Goal: Task Accomplishment & Management: Use online tool/utility

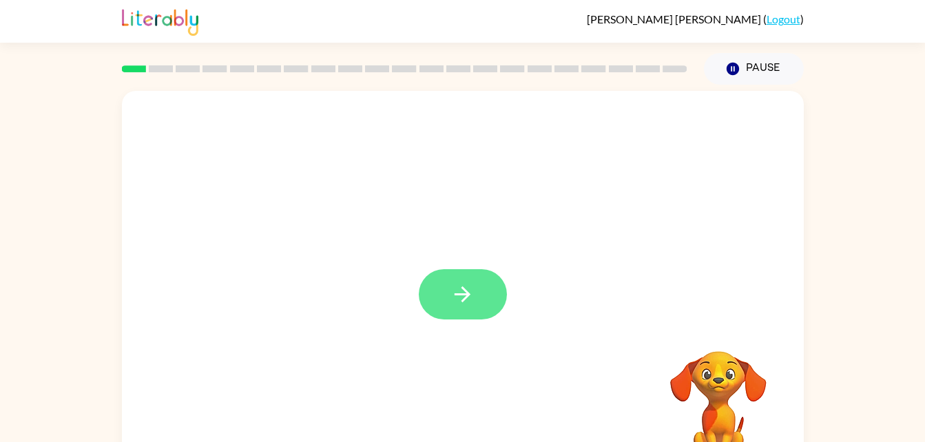
click at [464, 288] on icon "button" at bounding box center [462, 294] width 24 height 24
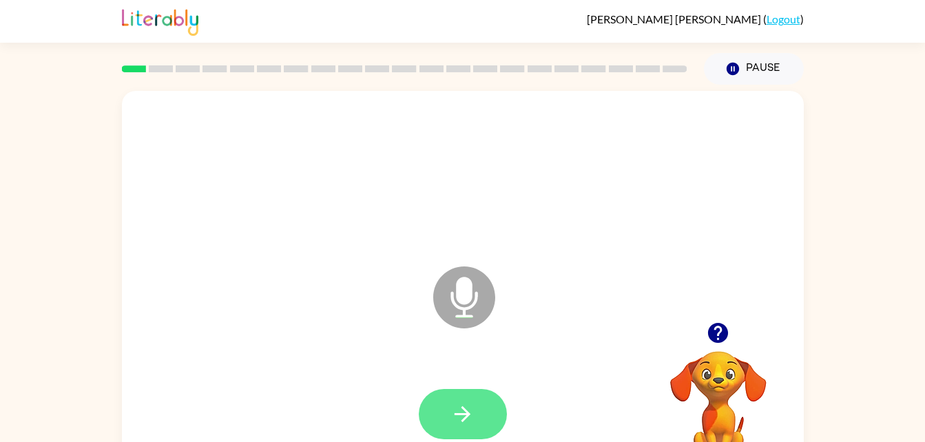
click at [475, 417] on button "button" at bounding box center [463, 414] width 88 height 50
click at [465, 423] on icon "button" at bounding box center [462, 414] width 24 height 24
click at [464, 411] on icon "button" at bounding box center [462, 414] width 24 height 24
click at [466, 408] on icon "button" at bounding box center [462, 414] width 24 height 24
click at [465, 421] on icon "button" at bounding box center [462, 414] width 24 height 24
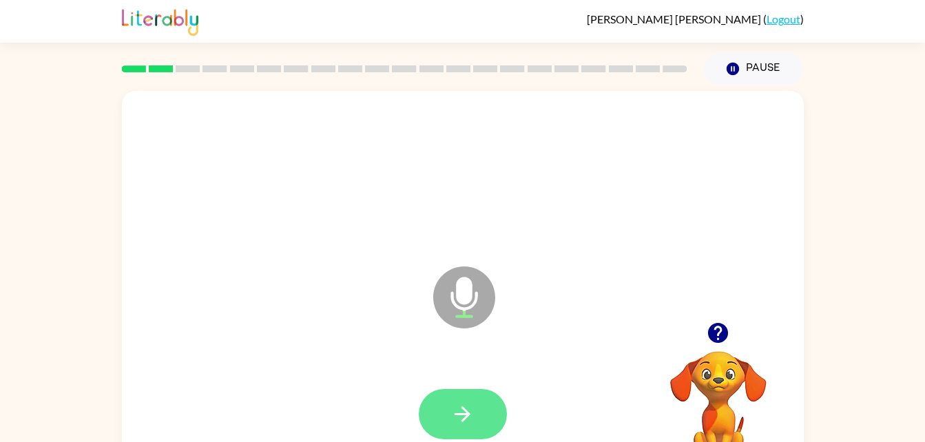
click at [467, 408] on icon "button" at bounding box center [462, 414] width 24 height 24
click at [456, 411] on icon "button" at bounding box center [462, 414] width 24 height 24
click at [470, 417] on icon "button" at bounding box center [462, 414] width 24 height 24
click at [454, 416] on icon "button" at bounding box center [462, 414] width 24 height 24
click at [445, 406] on button "button" at bounding box center [463, 414] width 88 height 50
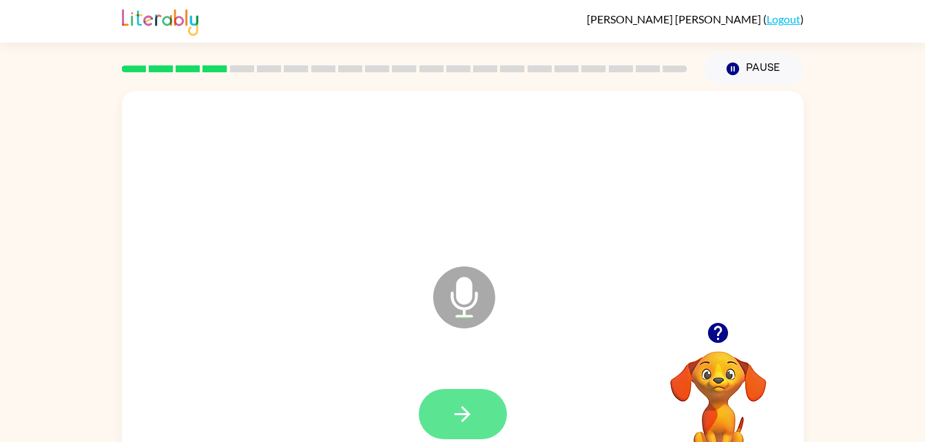
click at [461, 405] on icon "button" at bounding box center [462, 414] width 24 height 24
click at [459, 410] on icon "button" at bounding box center [462, 414] width 24 height 24
click at [470, 416] on icon "button" at bounding box center [462, 414] width 24 height 24
click at [465, 400] on button "button" at bounding box center [463, 414] width 88 height 50
click at [467, 417] on icon "button" at bounding box center [462, 414] width 16 height 16
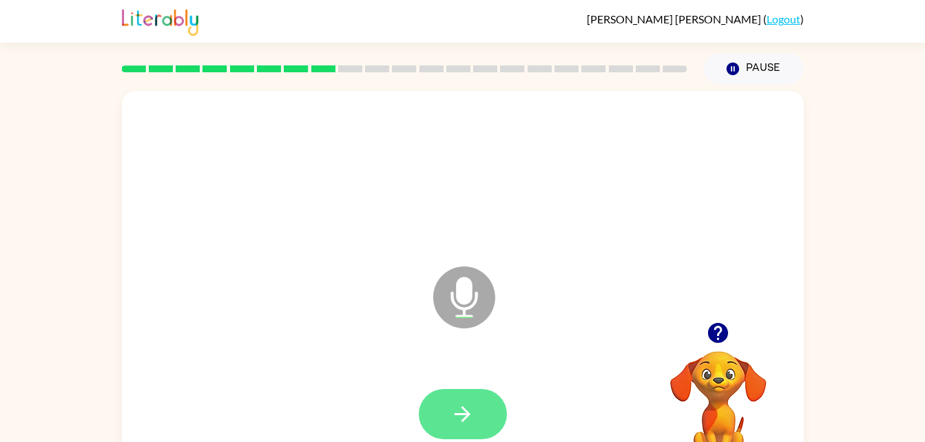
click at [465, 423] on icon "button" at bounding box center [462, 414] width 24 height 24
click at [464, 408] on icon "button" at bounding box center [462, 414] width 16 height 16
click at [466, 413] on icon "button" at bounding box center [462, 414] width 16 height 16
click at [471, 411] on icon "button" at bounding box center [462, 414] width 24 height 24
click at [472, 413] on icon "button" at bounding box center [462, 414] width 24 height 24
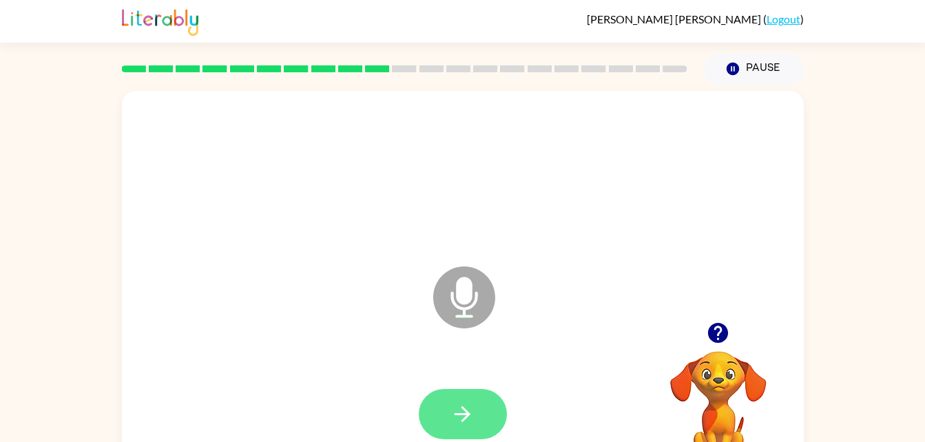
click at [463, 428] on button "button" at bounding box center [463, 414] width 88 height 50
click at [456, 419] on icon "button" at bounding box center [462, 414] width 24 height 24
click at [479, 417] on button "button" at bounding box center [463, 414] width 88 height 50
click at [445, 417] on button "button" at bounding box center [463, 414] width 88 height 50
click at [465, 407] on icon "button" at bounding box center [462, 414] width 24 height 24
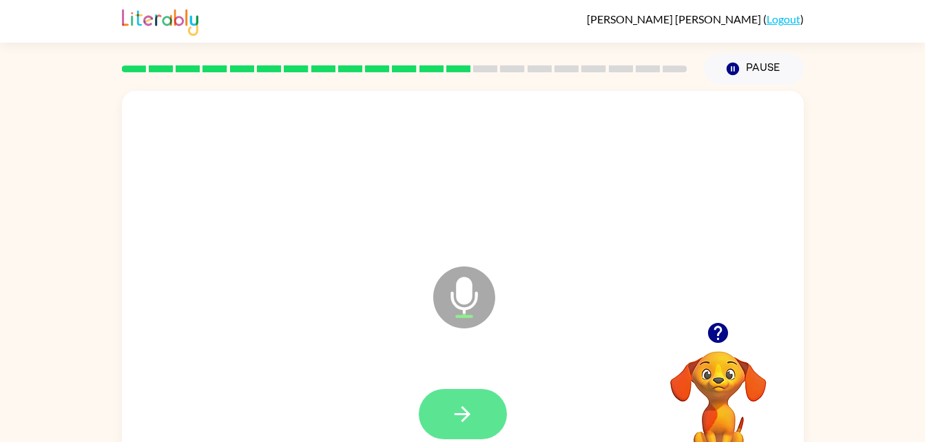
click at [459, 416] on icon "button" at bounding box center [462, 414] width 24 height 24
click at [447, 417] on button "button" at bounding box center [463, 414] width 88 height 50
click at [470, 428] on button "button" at bounding box center [463, 414] width 88 height 50
click at [467, 413] on icon "button" at bounding box center [462, 414] width 16 height 16
click at [472, 401] on button "button" at bounding box center [463, 414] width 88 height 50
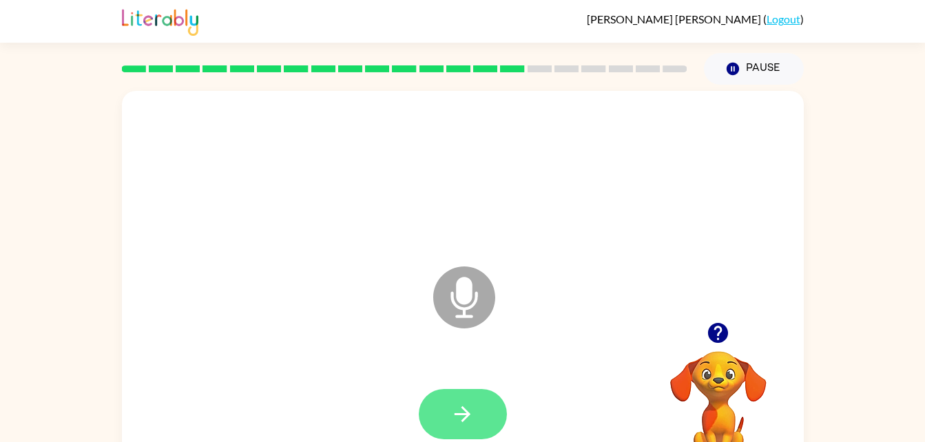
click at [468, 414] on icon "button" at bounding box center [462, 414] width 16 height 16
click at [462, 416] on icon "button" at bounding box center [462, 414] width 24 height 24
click at [456, 425] on icon "button" at bounding box center [462, 414] width 24 height 24
click at [457, 395] on button "button" at bounding box center [463, 414] width 88 height 50
click at [468, 412] on icon "button" at bounding box center [462, 414] width 24 height 24
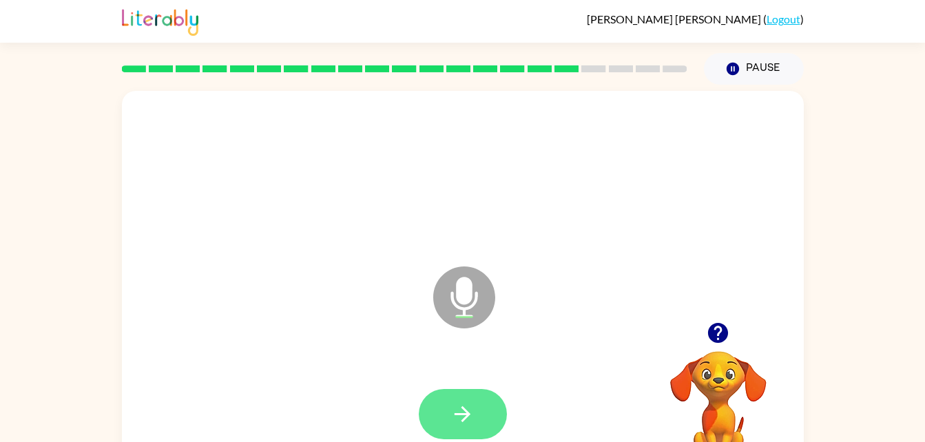
click at [471, 414] on icon "button" at bounding box center [462, 414] width 24 height 24
click at [724, 333] on icon "button" at bounding box center [718, 333] width 20 height 20
click at [474, 405] on icon "button" at bounding box center [462, 414] width 24 height 24
click at [466, 399] on button "button" at bounding box center [463, 414] width 88 height 50
click at [454, 408] on icon "button" at bounding box center [462, 414] width 24 height 24
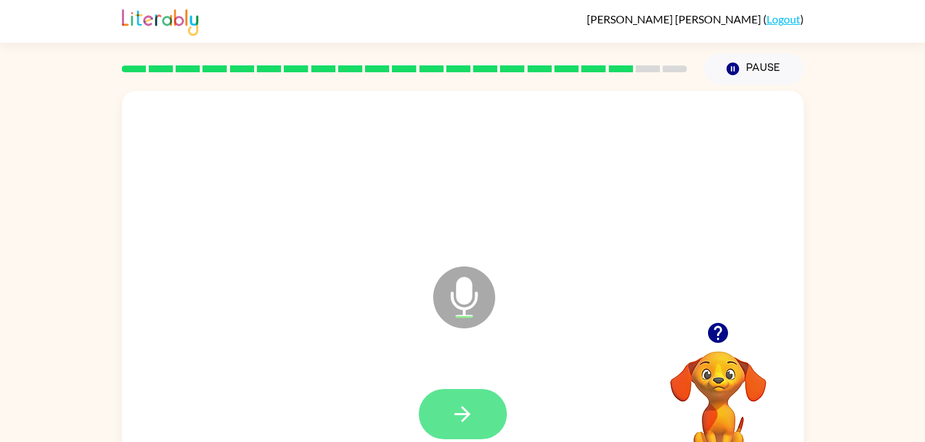
click at [461, 417] on icon "button" at bounding box center [462, 414] width 24 height 24
click at [466, 417] on icon "button" at bounding box center [462, 414] width 16 height 16
click at [704, 345] on button "button" at bounding box center [717, 332] width 35 height 35
click at [463, 412] on icon "button" at bounding box center [462, 414] width 24 height 24
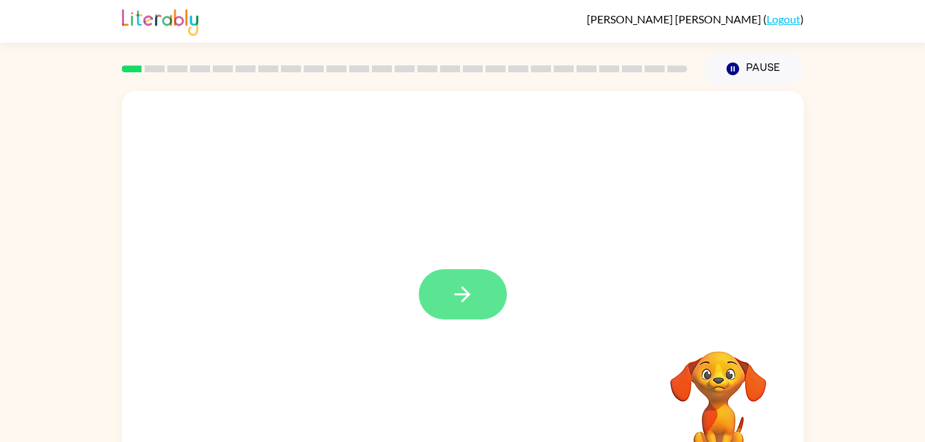
click at [461, 289] on icon "button" at bounding box center [462, 294] width 24 height 24
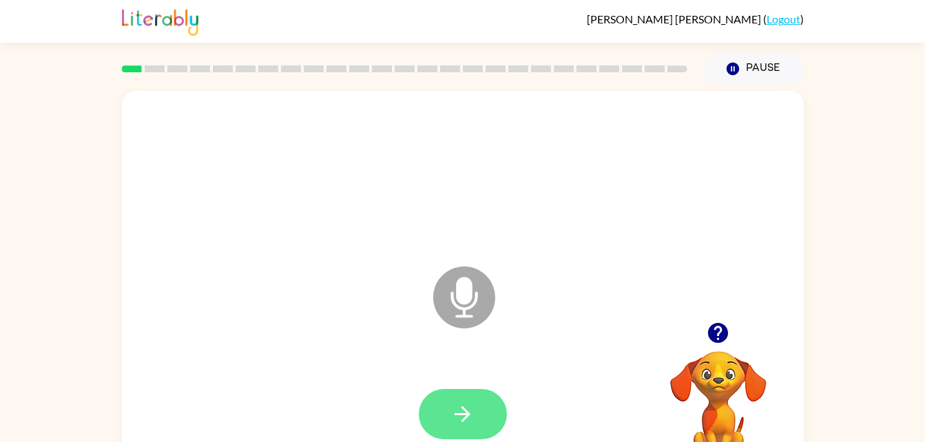
click at [459, 410] on icon "button" at bounding box center [462, 414] width 24 height 24
click at [462, 405] on icon "button" at bounding box center [462, 414] width 24 height 24
click at [467, 419] on icon "button" at bounding box center [462, 414] width 24 height 24
click at [472, 392] on button "button" at bounding box center [463, 414] width 88 height 50
click at [456, 412] on icon "button" at bounding box center [462, 414] width 24 height 24
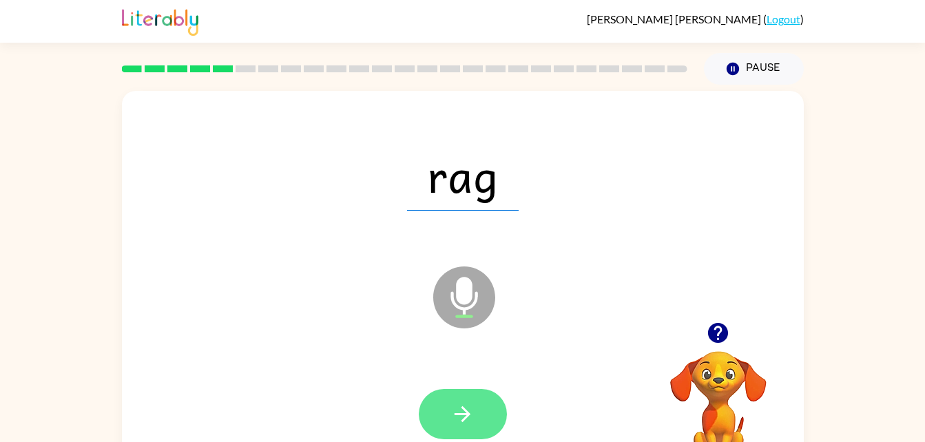
click at [472, 404] on icon "button" at bounding box center [462, 414] width 24 height 24
click at [471, 413] on icon "button" at bounding box center [462, 414] width 24 height 24
click at [470, 414] on icon "button" at bounding box center [462, 414] width 16 height 16
click at [472, 408] on icon "button" at bounding box center [462, 414] width 24 height 24
click at [445, 416] on button "button" at bounding box center [463, 414] width 88 height 50
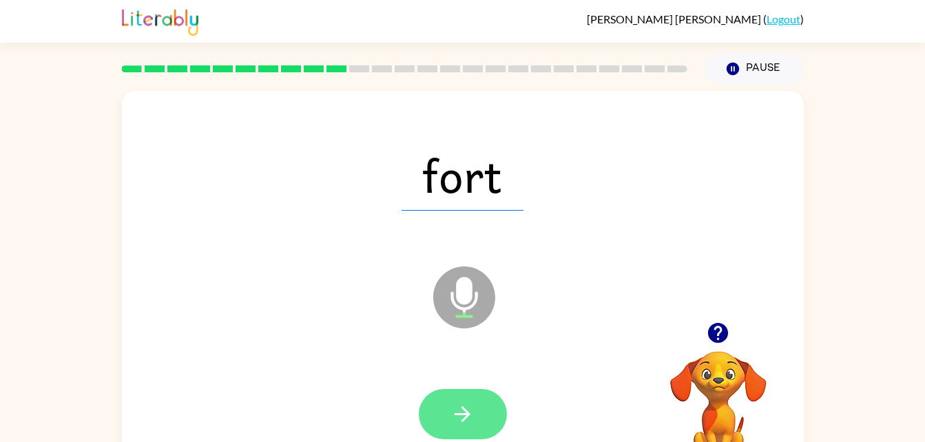
click at [448, 404] on button "button" at bounding box center [463, 414] width 88 height 50
click at [476, 408] on button "button" at bounding box center [463, 414] width 88 height 50
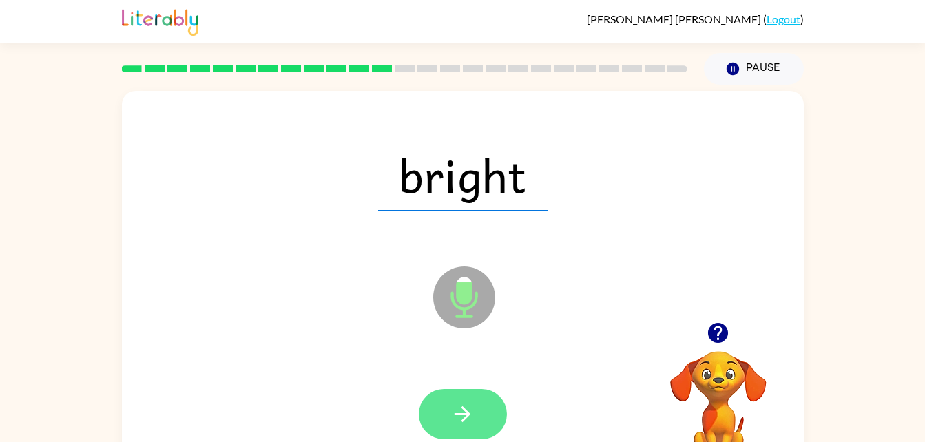
click at [458, 416] on icon "button" at bounding box center [462, 414] width 24 height 24
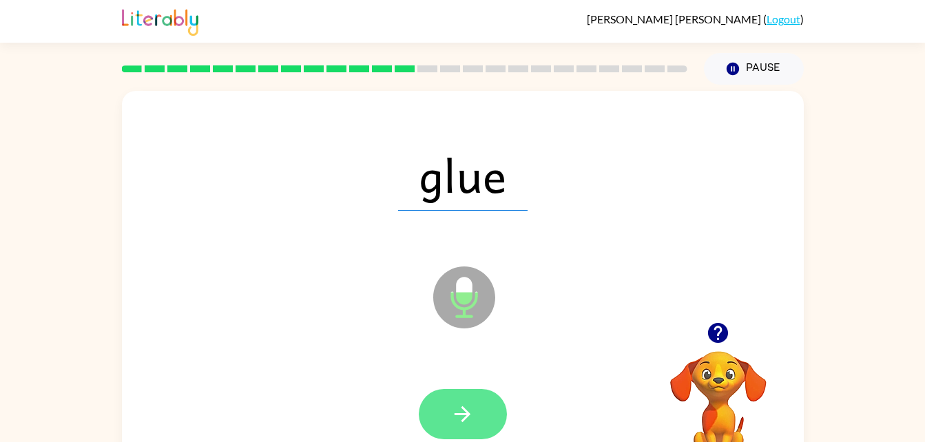
click at [456, 409] on icon "button" at bounding box center [462, 414] width 24 height 24
click at [467, 407] on icon "button" at bounding box center [462, 414] width 24 height 24
click at [467, 403] on icon "button" at bounding box center [462, 414] width 24 height 24
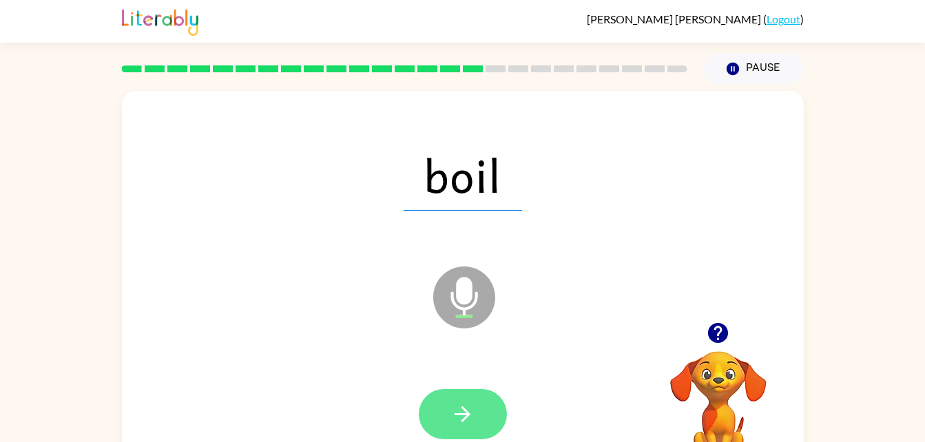
click at [465, 399] on button "button" at bounding box center [463, 414] width 88 height 50
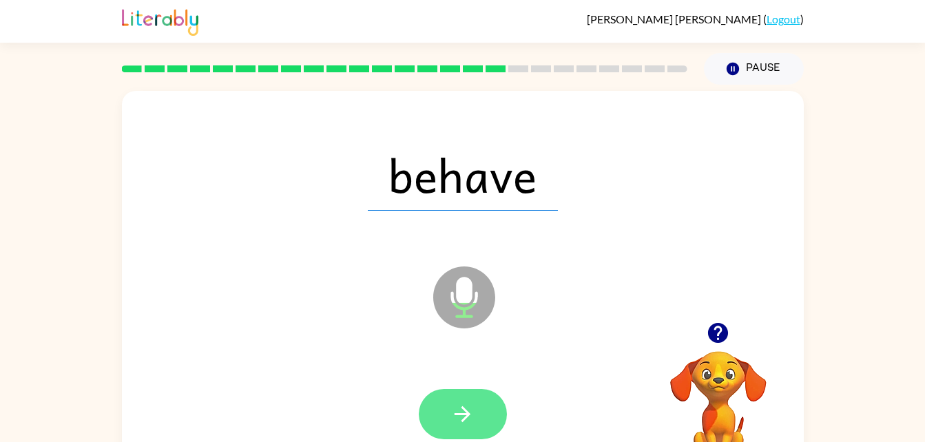
click at [468, 403] on icon "button" at bounding box center [462, 414] width 24 height 24
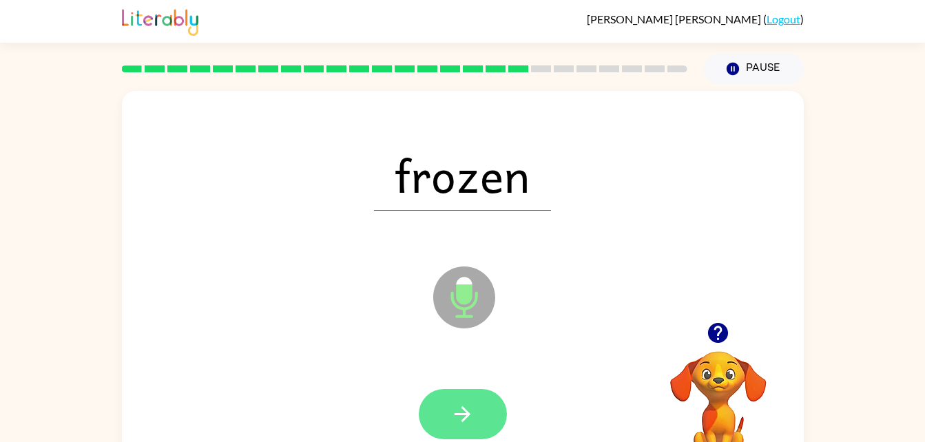
click at [467, 417] on icon "button" at bounding box center [462, 414] width 16 height 16
click at [457, 412] on icon "button" at bounding box center [462, 414] width 24 height 24
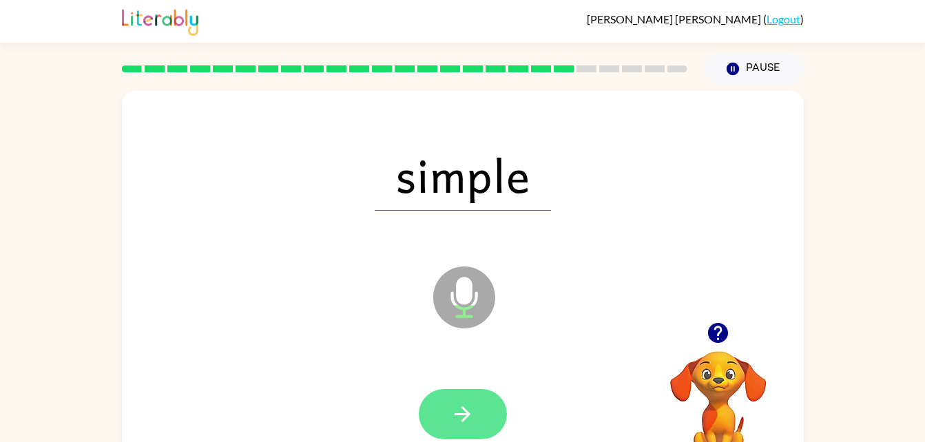
click at [454, 427] on button "button" at bounding box center [463, 414] width 88 height 50
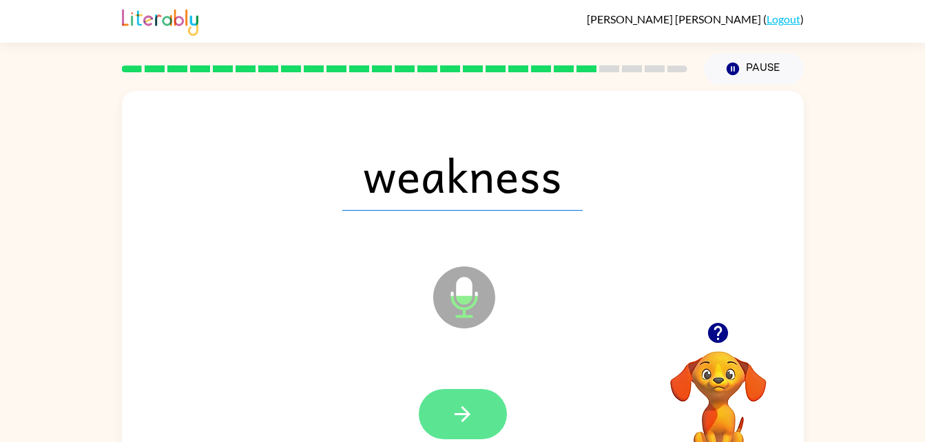
click at [446, 425] on button "button" at bounding box center [463, 414] width 88 height 50
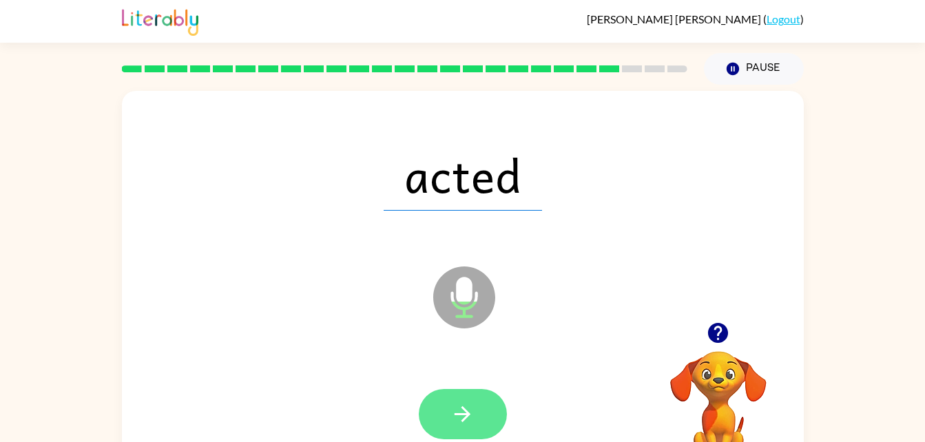
click at [460, 401] on button "button" at bounding box center [463, 414] width 88 height 50
click at [472, 410] on icon "button" at bounding box center [462, 414] width 24 height 24
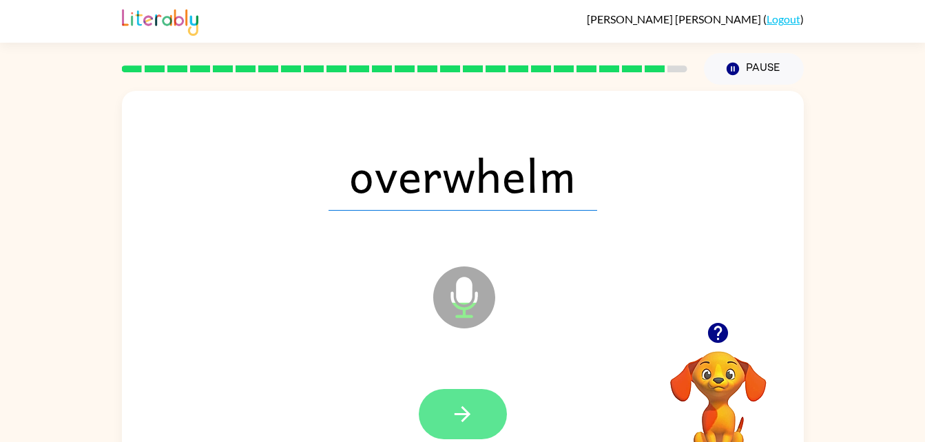
click at [452, 412] on icon "button" at bounding box center [462, 414] width 24 height 24
